Goal: Task Accomplishment & Management: Complete application form

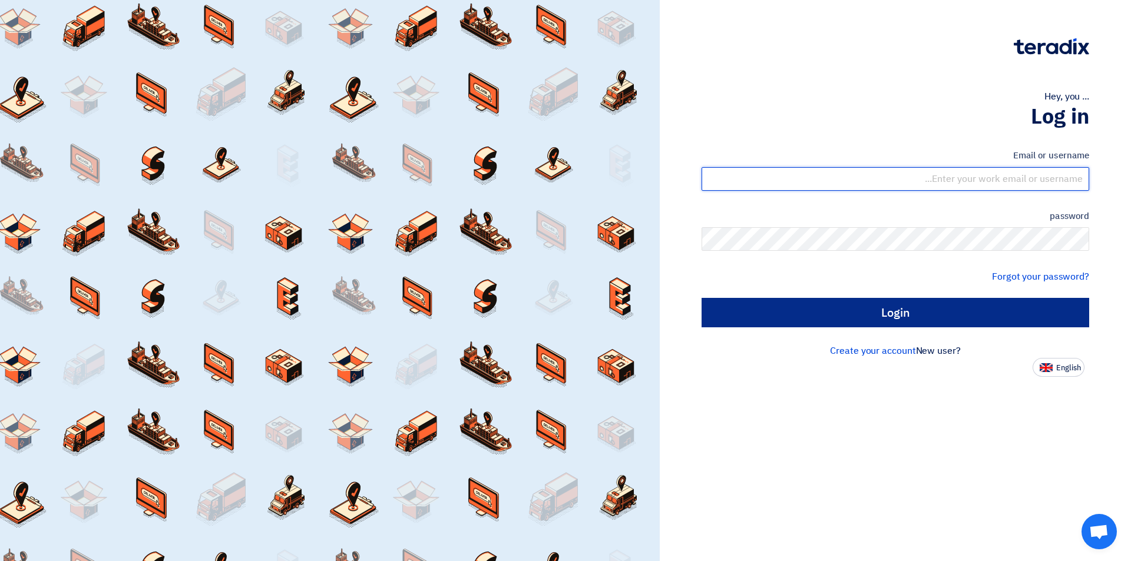
type input "[EMAIL_ADDRESS][DOMAIN_NAME]"
click at [867, 314] on input "Login" at bounding box center [894, 312] width 387 height 29
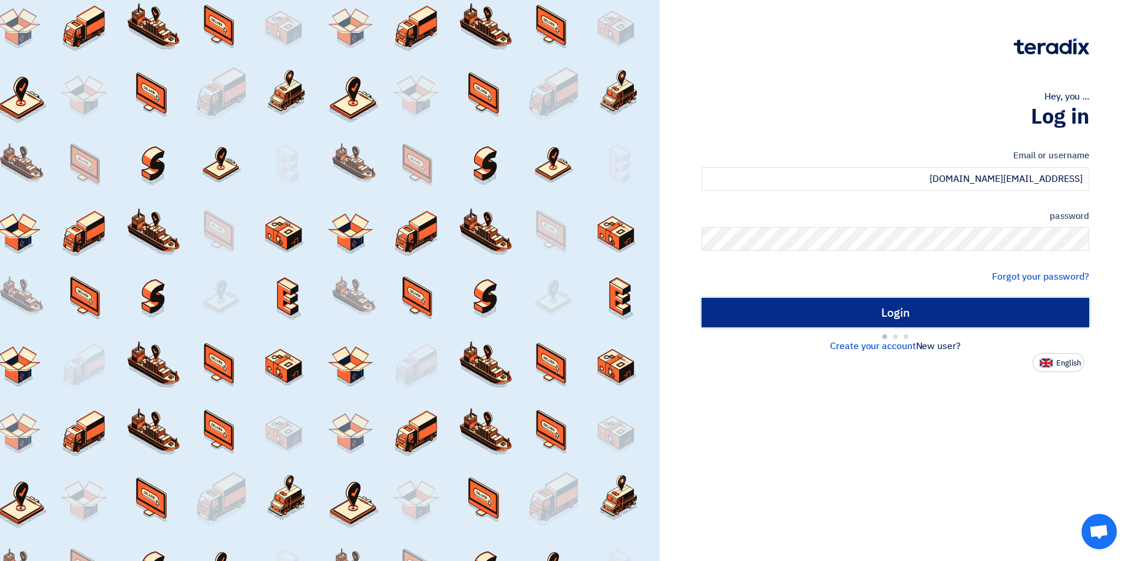
type input "Sign in"
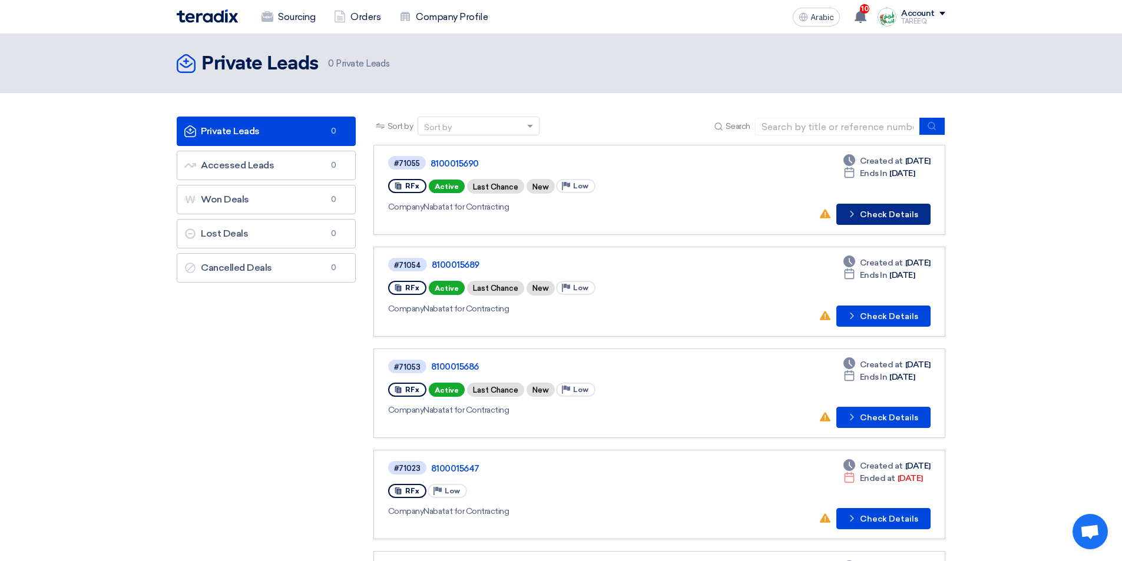
click at [891, 212] on font "Check Details" at bounding box center [889, 215] width 58 height 10
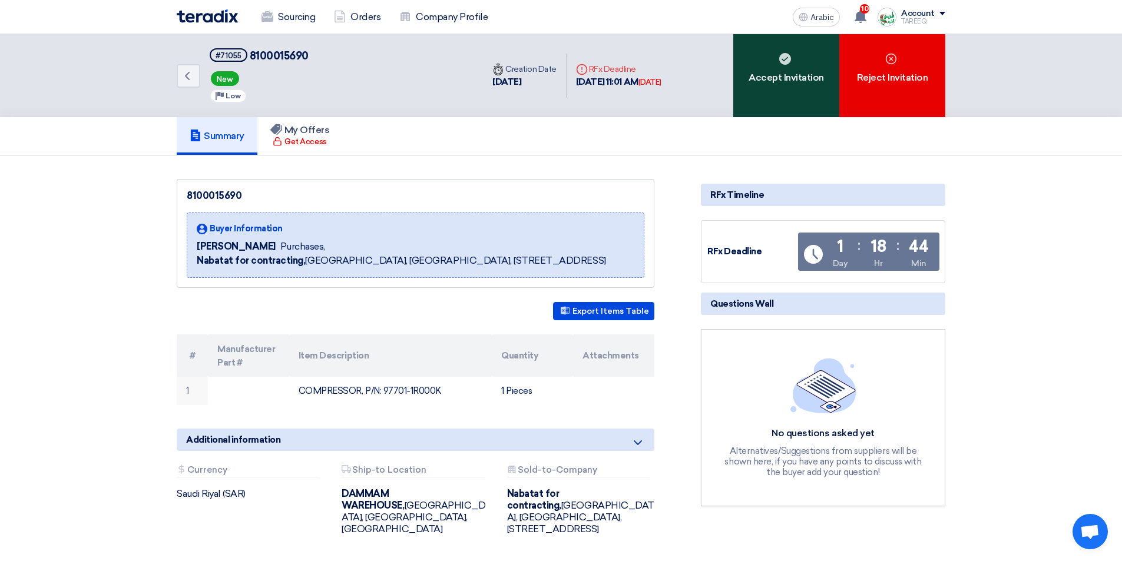
click at [802, 84] on font "Accept Invitation" at bounding box center [785, 78] width 75 height 14
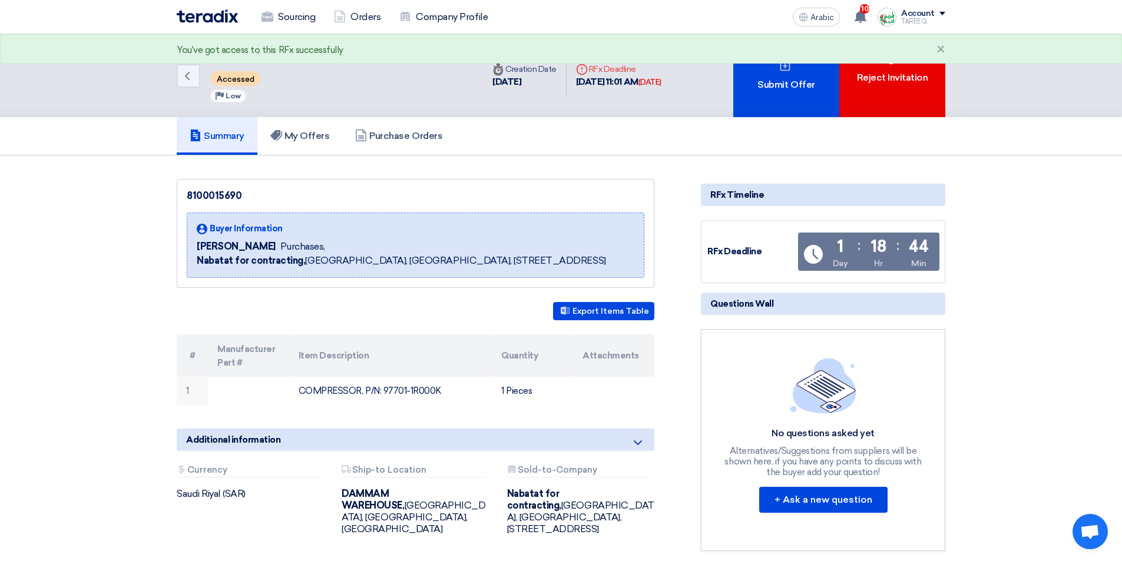
click at [802, 81] on font "Submit Offer" at bounding box center [785, 84] width 57 height 11
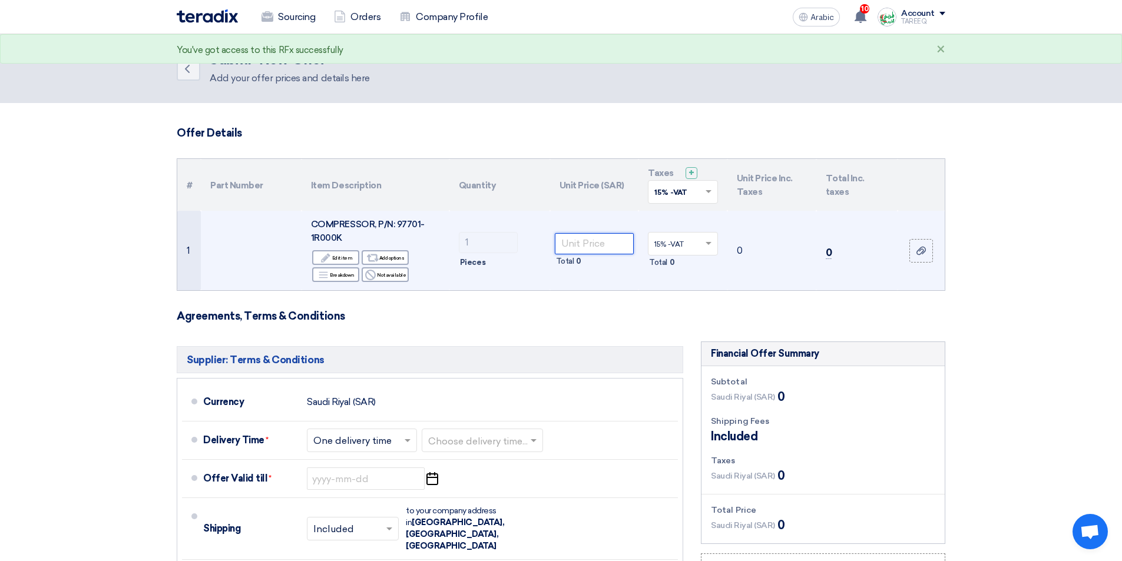
click at [593, 246] on input "number" at bounding box center [595, 243] width 80 height 21
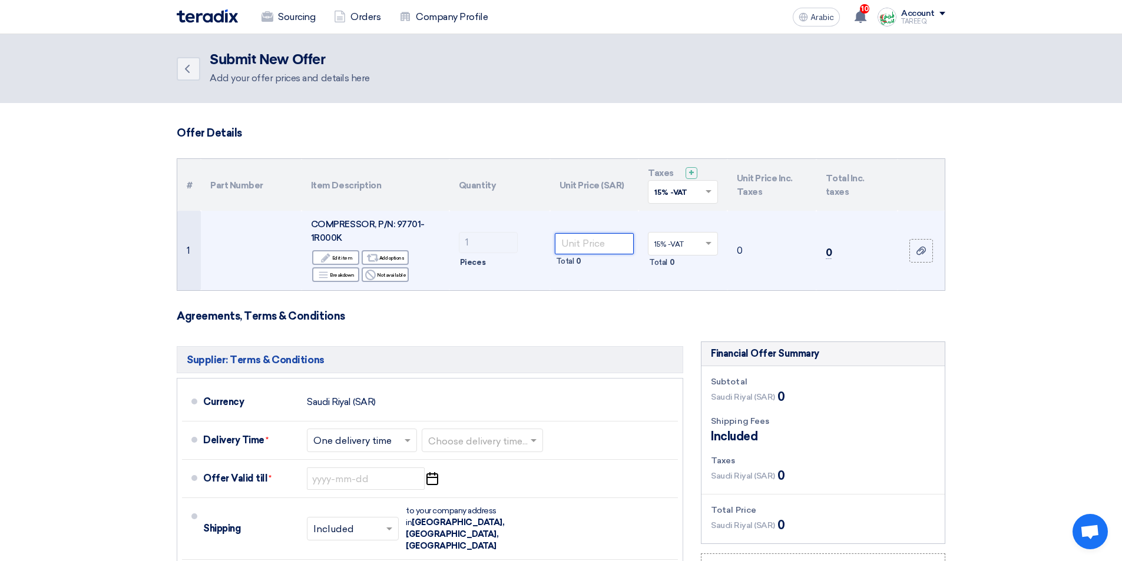
click at [611, 241] on input "number" at bounding box center [595, 243] width 80 height 21
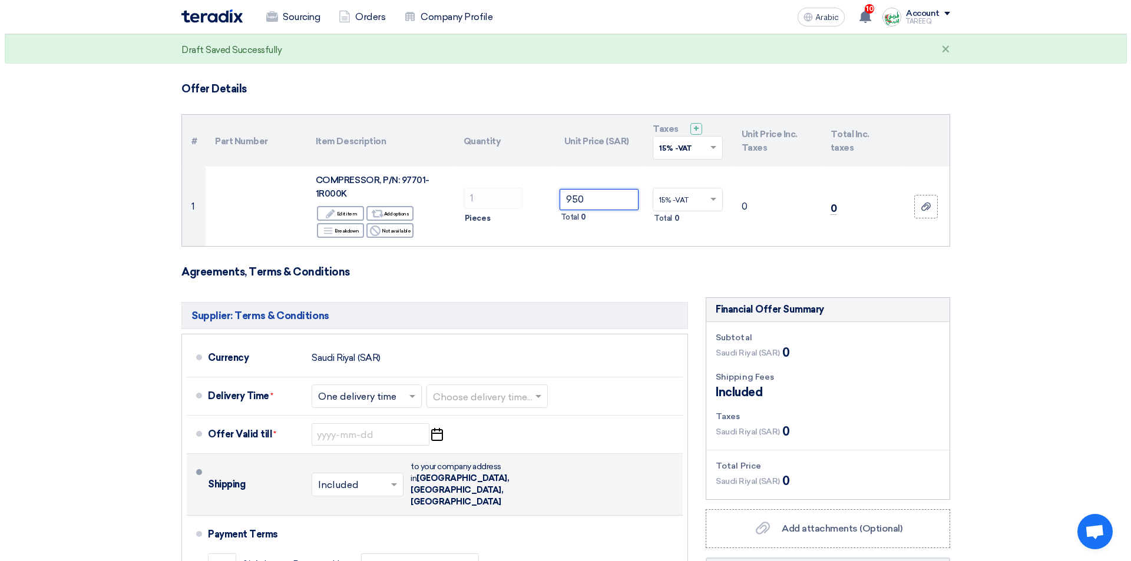
scroll to position [177, 0]
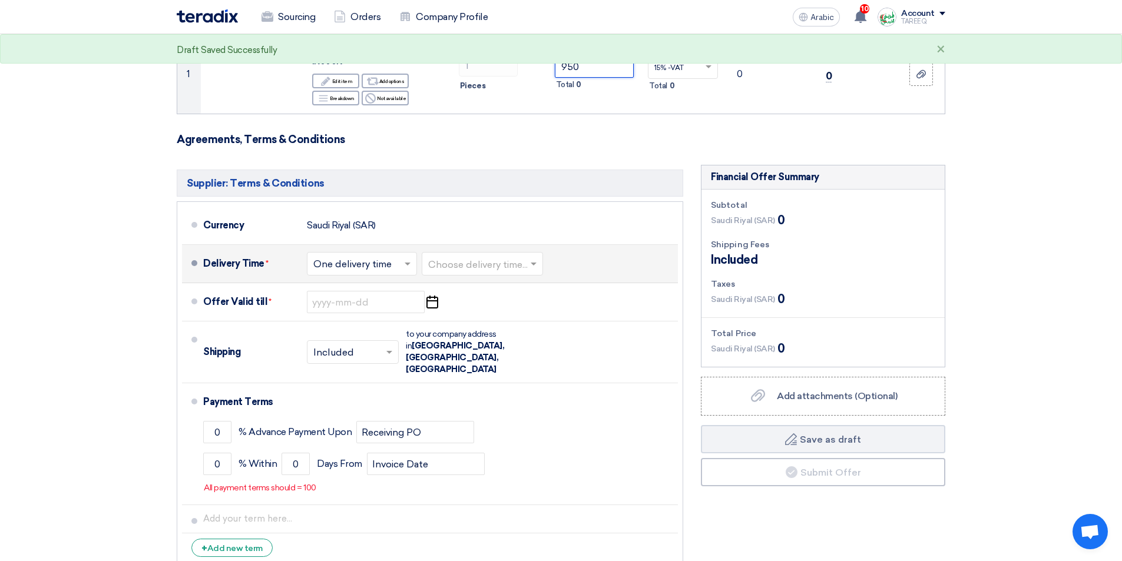
type input "950"
click at [479, 267] on input "text" at bounding box center [483, 265] width 110 height 17
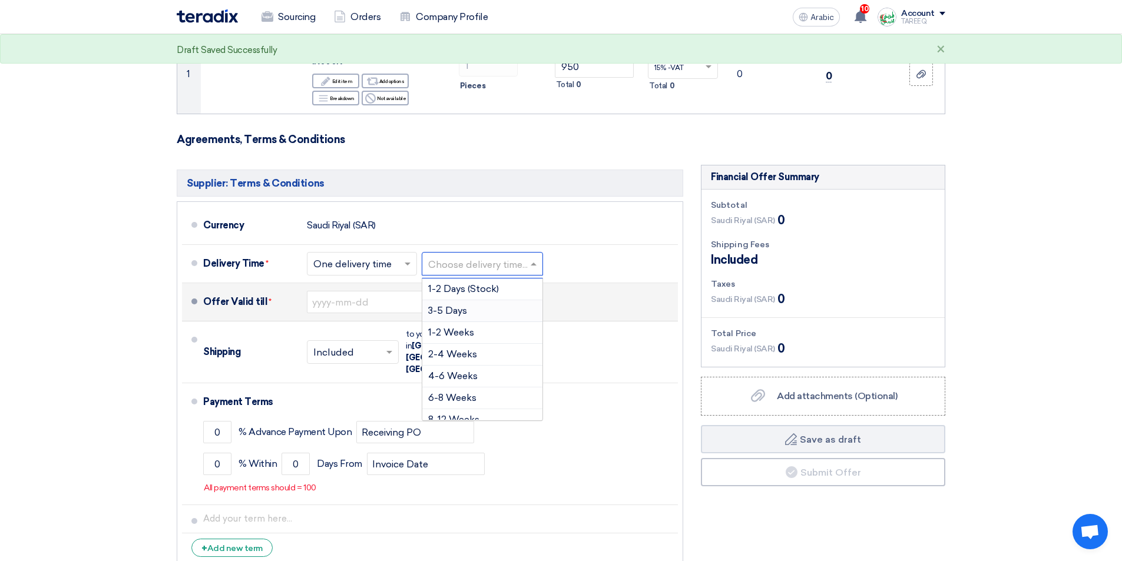
click at [439, 309] on font "3-5 Days" at bounding box center [447, 310] width 39 height 11
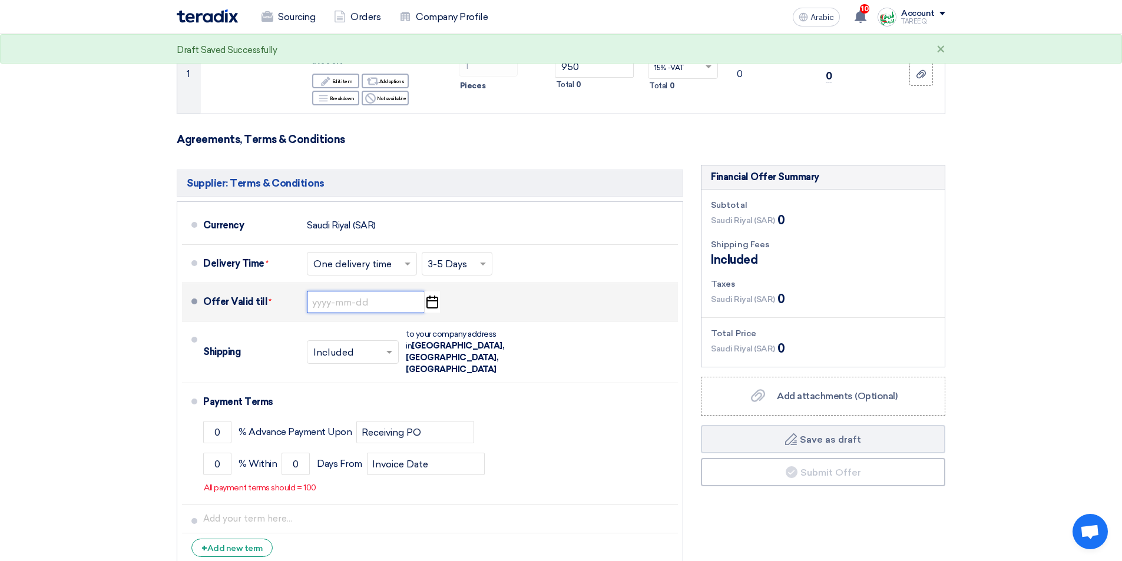
click at [359, 306] on input at bounding box center [366, 302] width 118 height 22
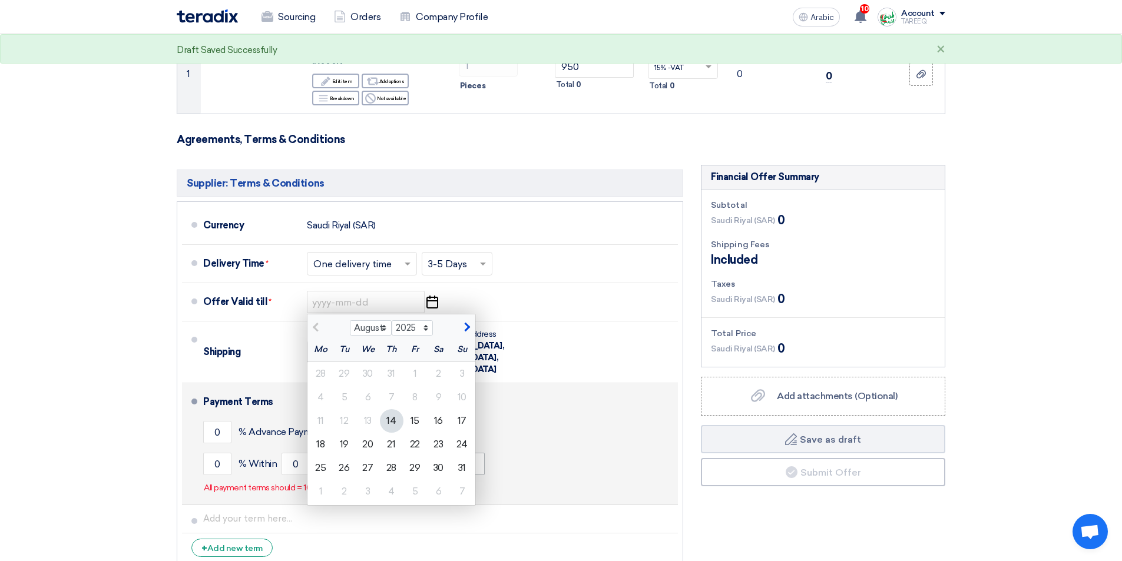
click at [390, 439] on font "21" at bounding box center [391, 444] width 8 height 11
type input "[DATE]"
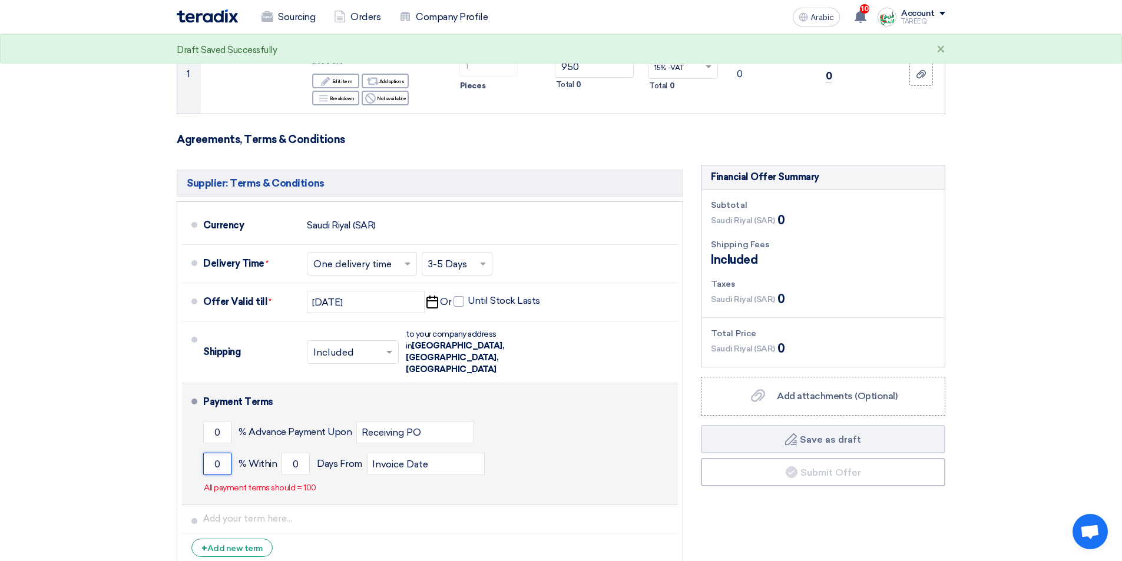
click at [210, 453] on input "0" at bounding box center [217, 464] width 28 height 22
type input "100"
click at [287, 453] on input "0" at bounding box center [295, 464] width 28 height 22
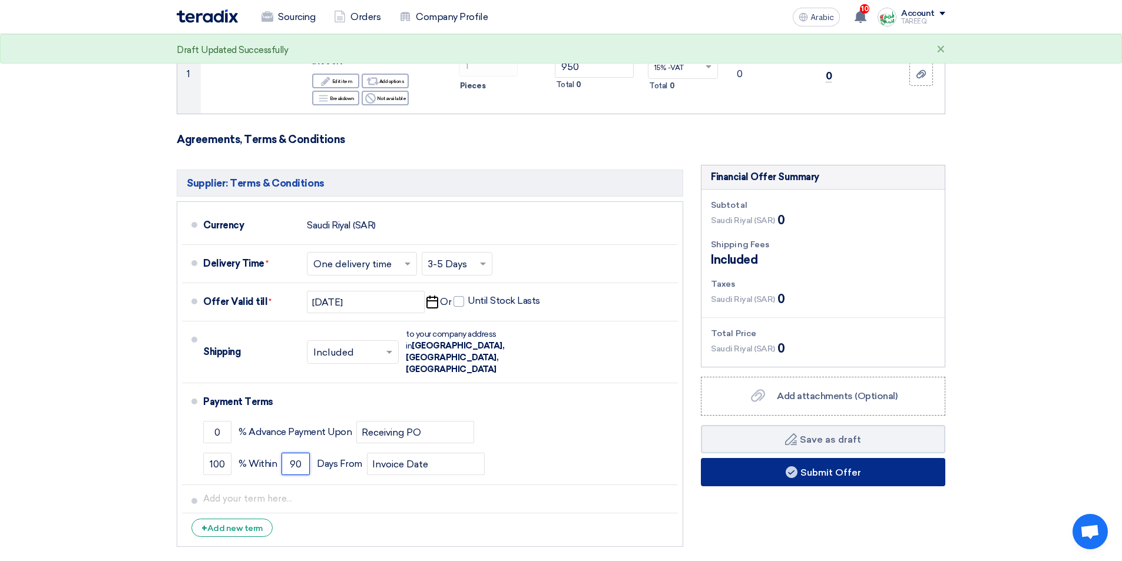
type input "90"
click at [860, 473] on font "Submit Offer" at bounding box center [830, 472] width 61 height 11
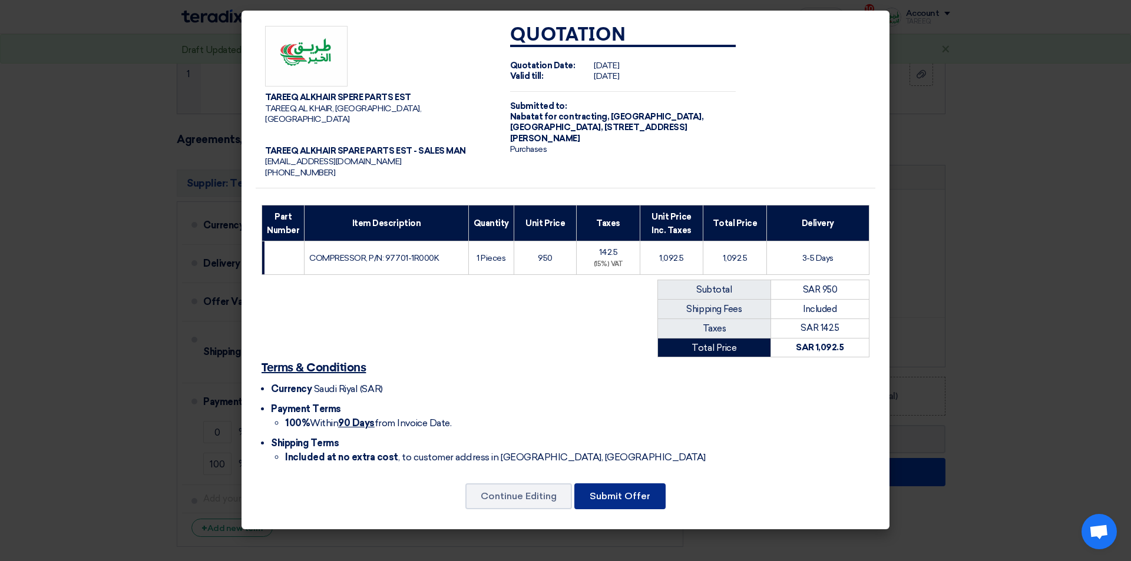
click at [604, 491] on font "Submit Offer" at bounding box center [619, 496] width 61 height 11
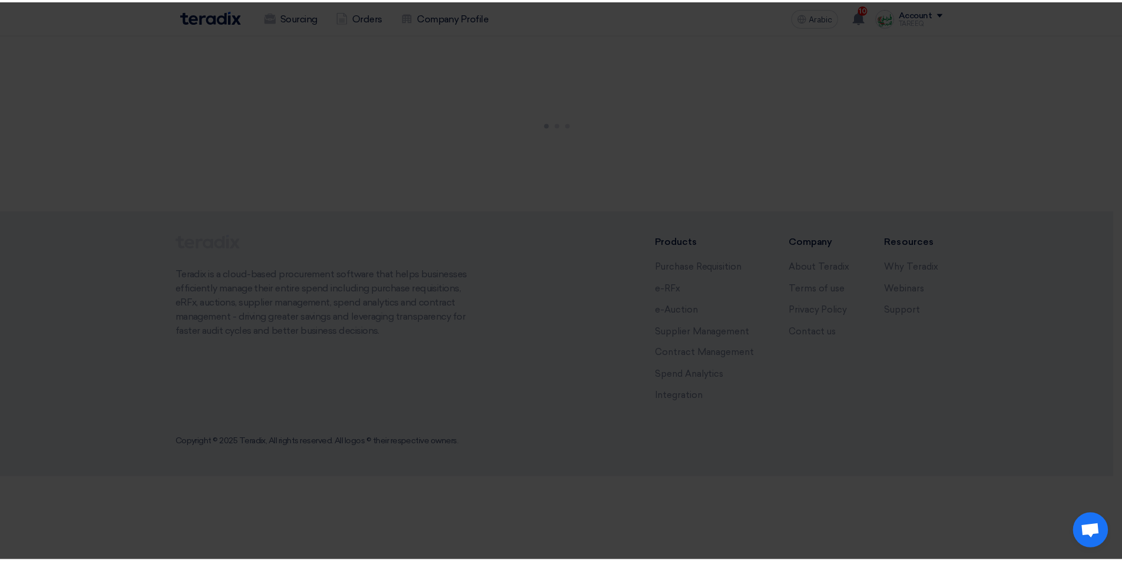
scroll to position [0, 0]
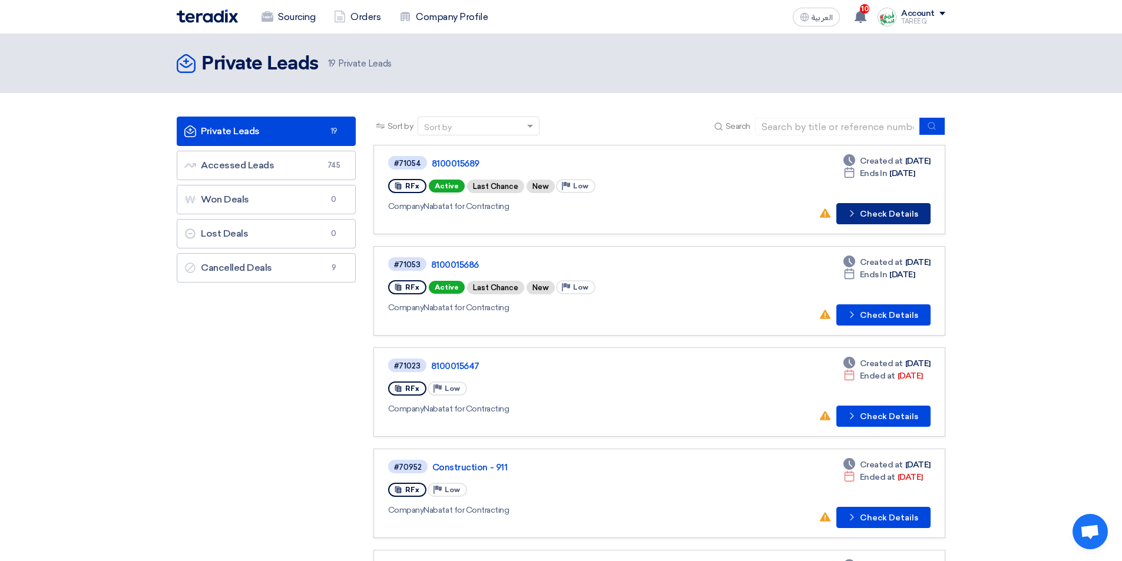
click at [873, 210] on button "Check details Check Details" at bounding box center [883, 213] width 94 height 21
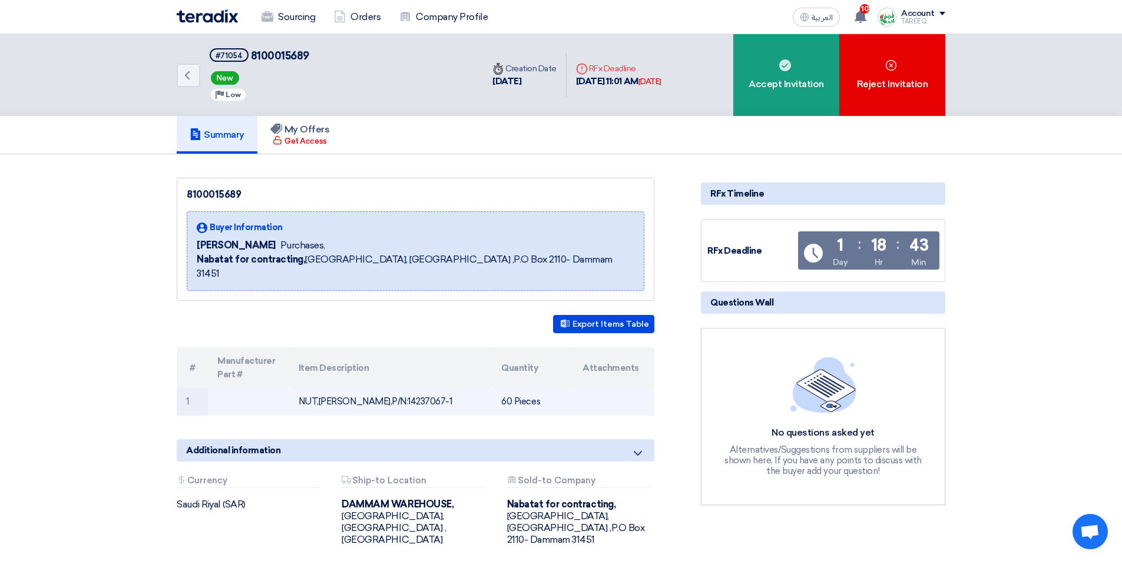
click at [379, 389] on td "NUT,[PERSON_NAME],P/N:14237067-1" at bounding box center [390, 402] width 203 height 28
copy td "14237067"
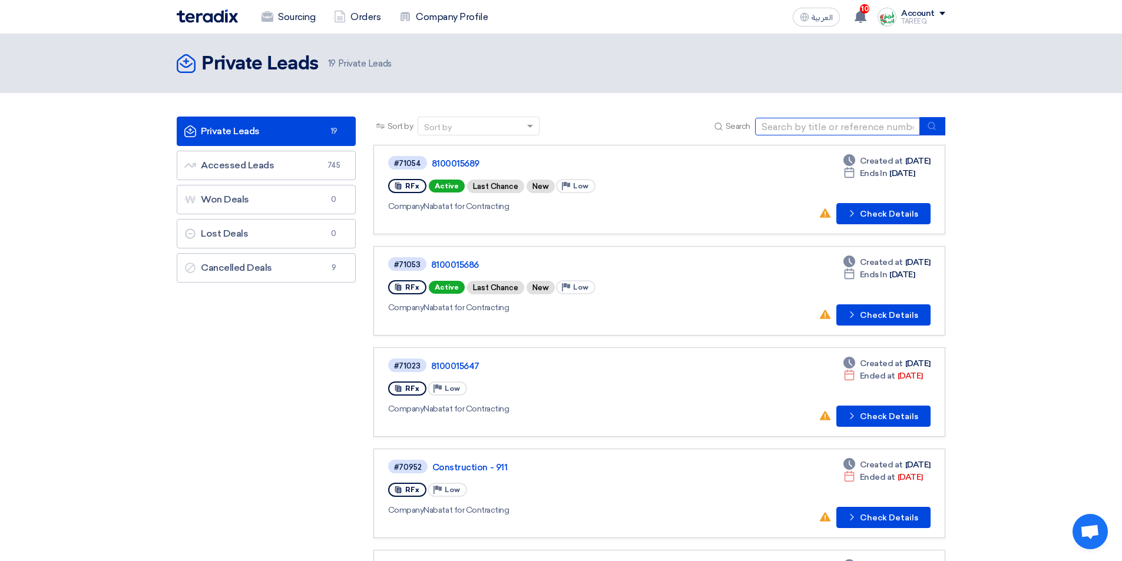
click at [773, 130] on input at bounding box center [837, 127] width 165 height 18
type input "15683"
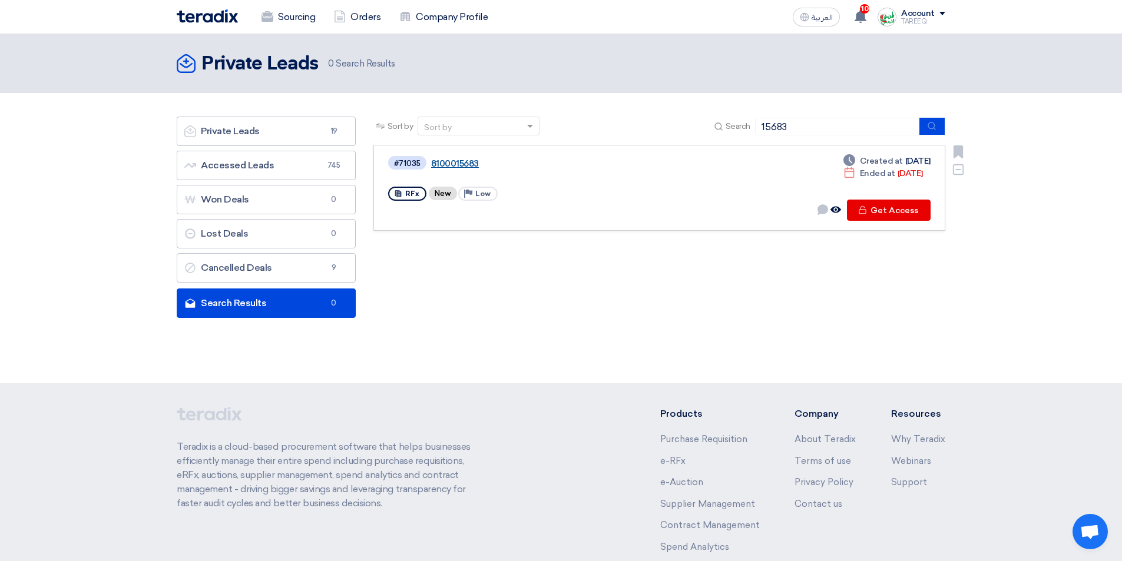
click at [446, 164] on link "8100015683" at bounding box center [578, 163] width 294 height 11
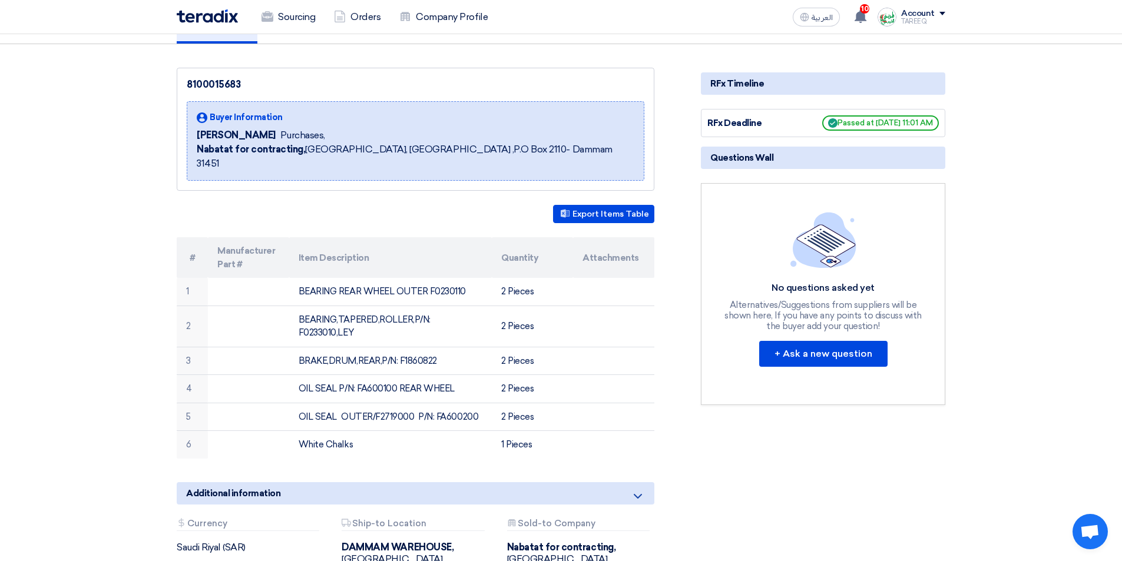
scroll to position [118, 0]
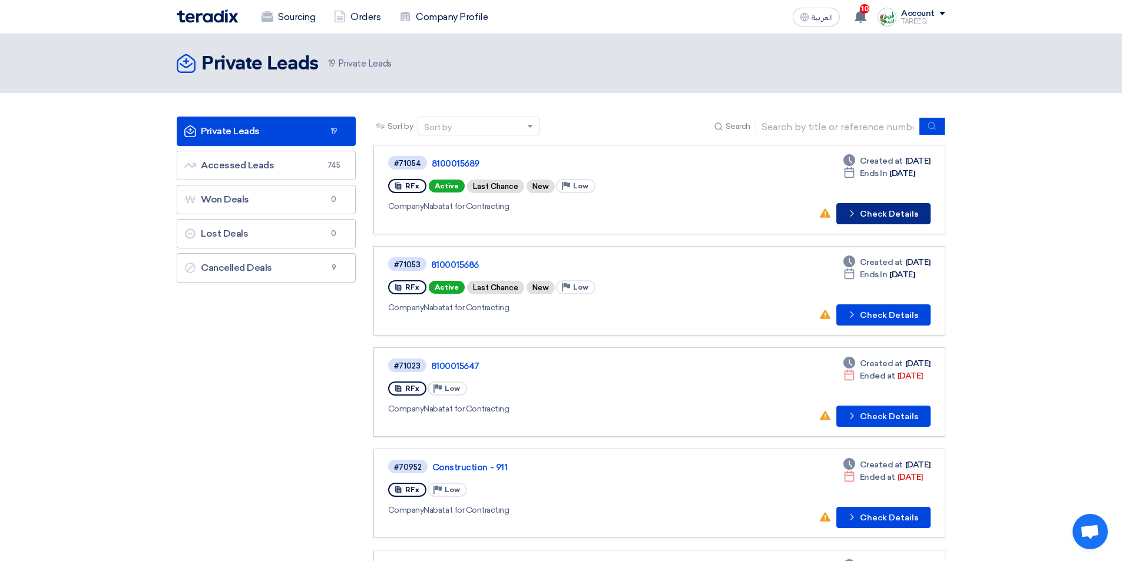
click at [875, 223] on button "Check details Check Details" at bounding box center [883, 213] width 94 height 21
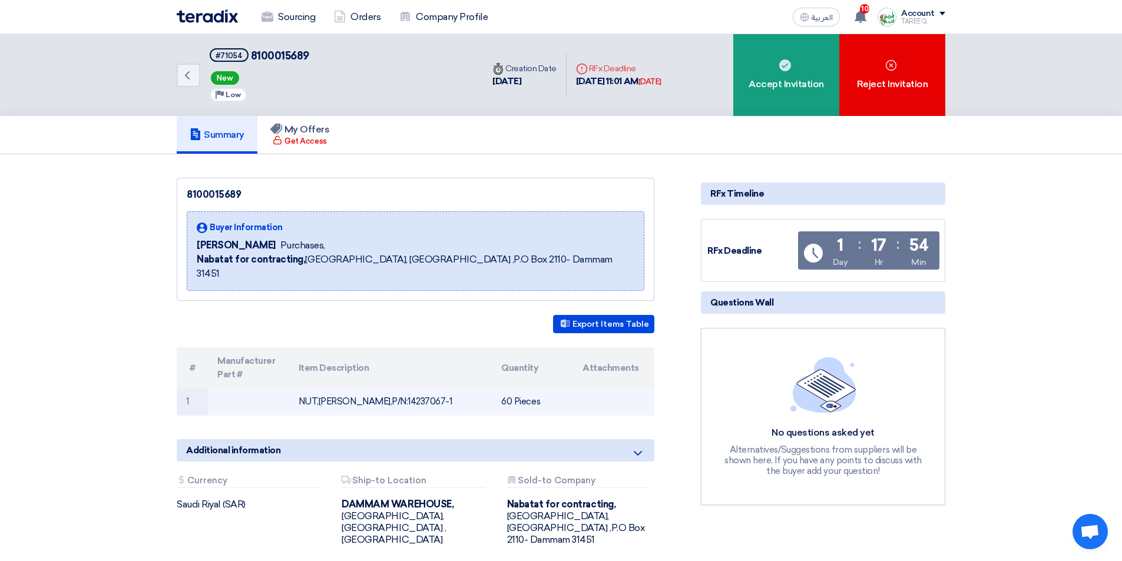
click at [367, 388] on td "NUT,BOLT,P/N:14237067-1" at bounding box center [390, 402] width 203 height 28
click at [374, 388] on td "NUT,BOLT,P/N:14237067-1" at bounding box center [390, 402] width 203 height 28
click at [375, 388] on td "NUT,BOLT,P/N:14237067-1" at bounding box center [390, 402] width 203 height 28
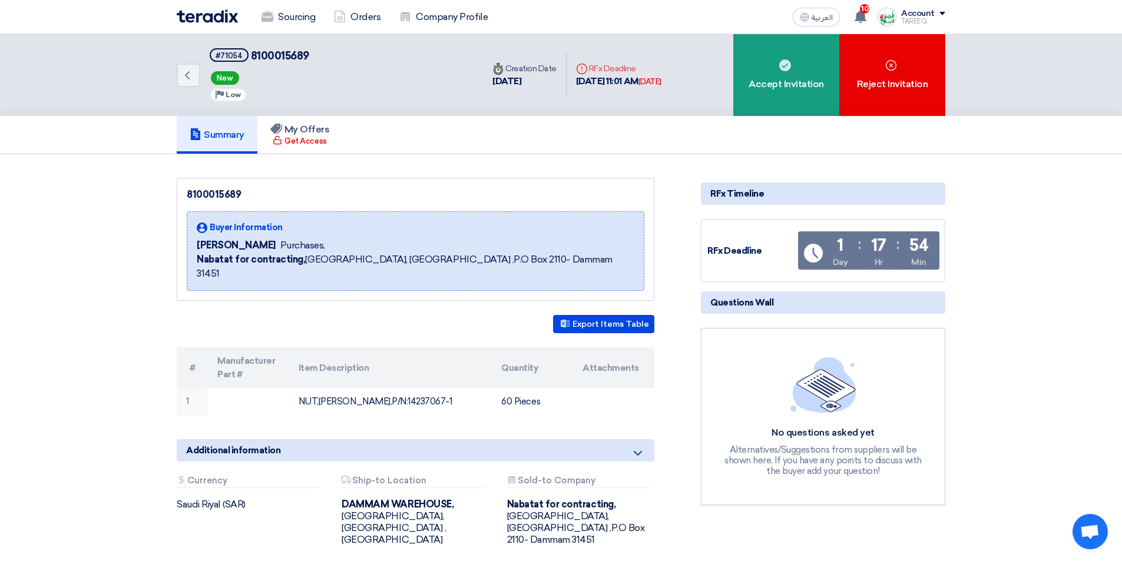
copy td "14237067"
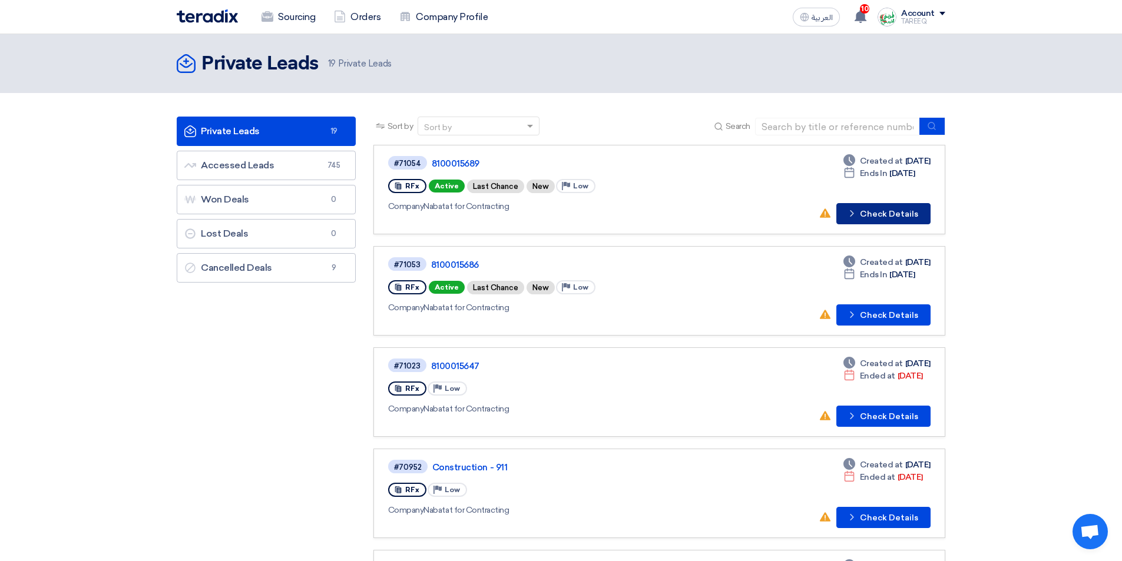
click at [897, 216] on button "Check details Check Details" at bounding box center [883, 213] width 94 height 21
click at [876, 316] on button "Check details Check Details" at bounding box center [883, 314] width 94 height 21
click at [875, 208] on button "Check details Check Details" at bounding box center [883, 213] width 94 height 21
click at [886, 310] on button "Check details Check Details" at bounding box center [883, 314] width 94 height 21
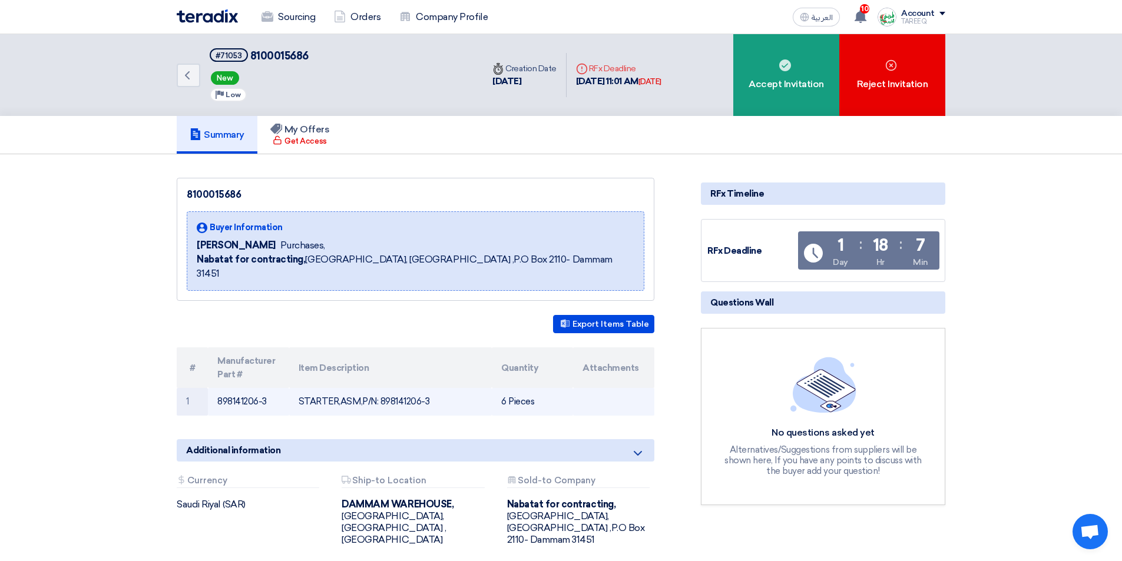
click at [234, 388] on td "898141206-3" at bounding box center [248, 402] width 81 height 28
click at [398, 388] on td "STARTER,ASM,P/N: 898141206-3" at bounding box center [390, 402] width 203 height 28
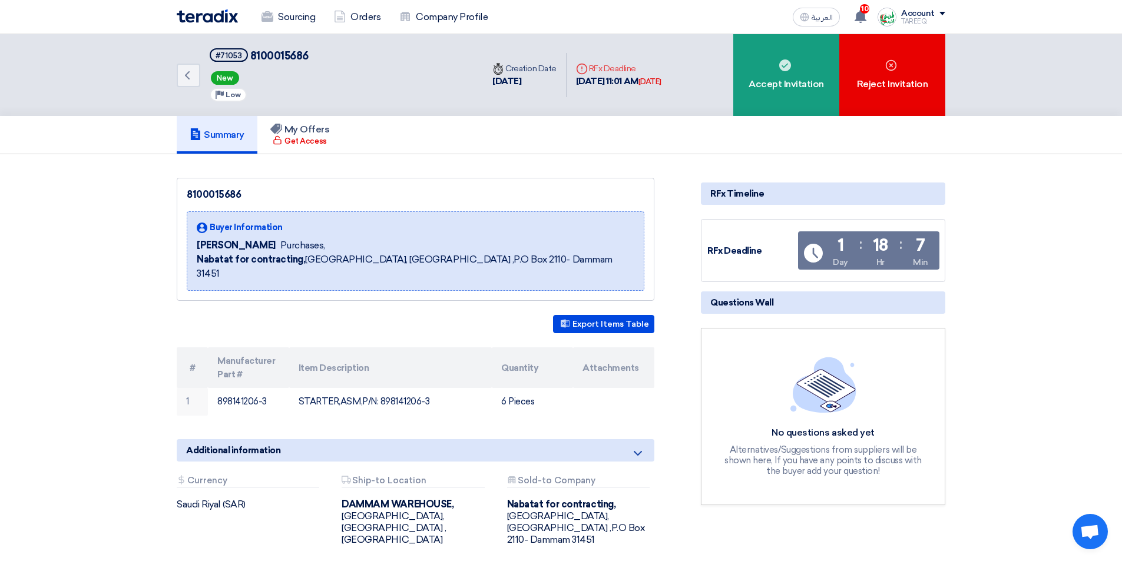
copy td "898141206"
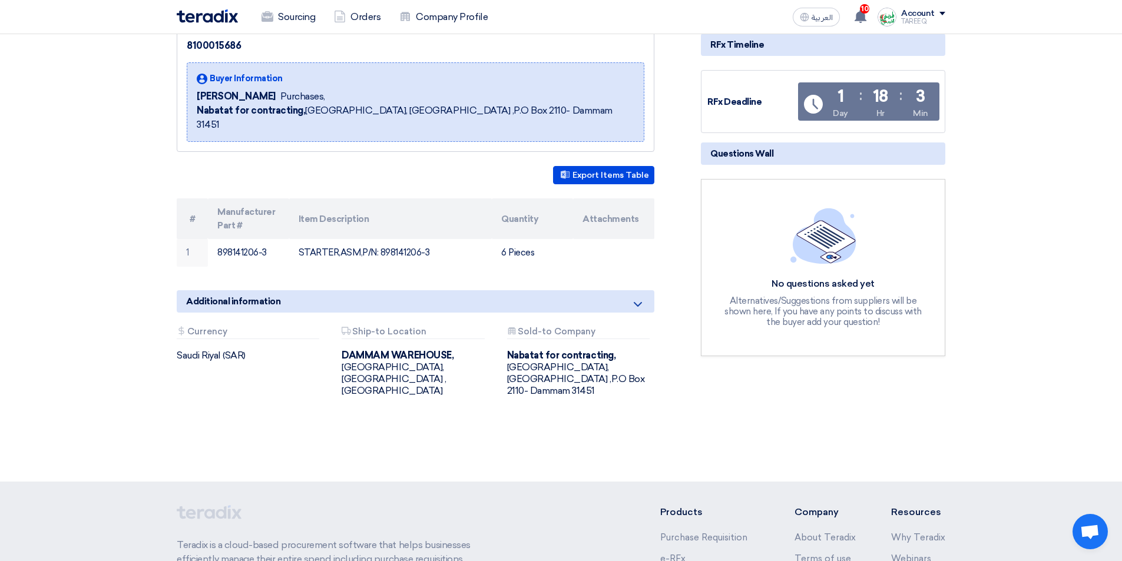
scroll to position [118, 0]
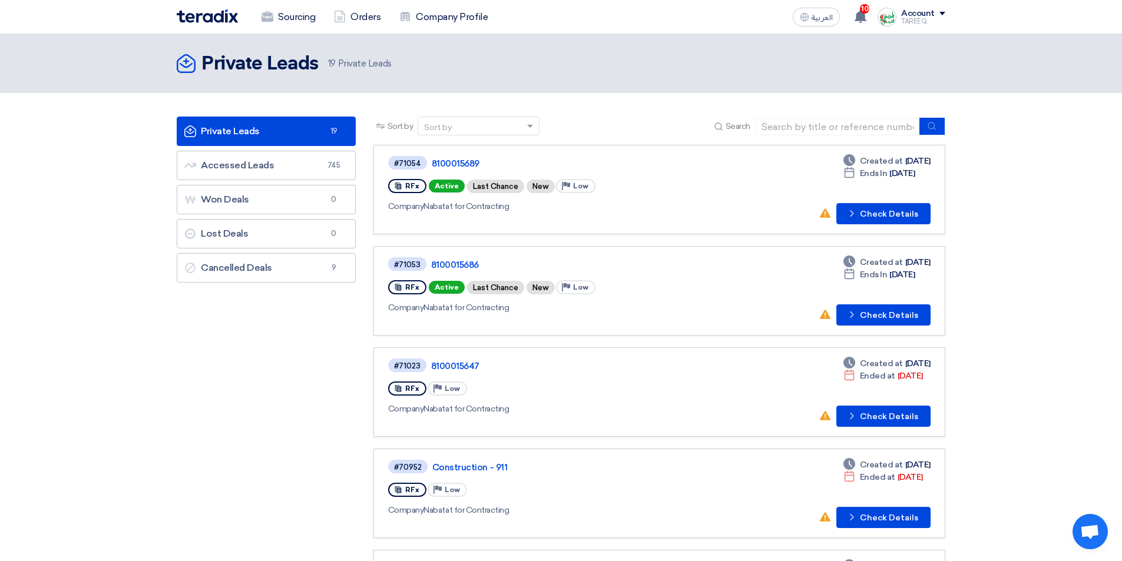
click at [743, 126] on span "Search" at bounding box center [738, 126] width 25 height 12
click at [591, 130] on div "Sort by Sort by Search" at bounding box center [659, 131] width 572 height 28
click at [781, 128] on input at bounding box center [837, 127] width 165 height 18
